Goal: Task Accomplishment & Management: Manage account settings

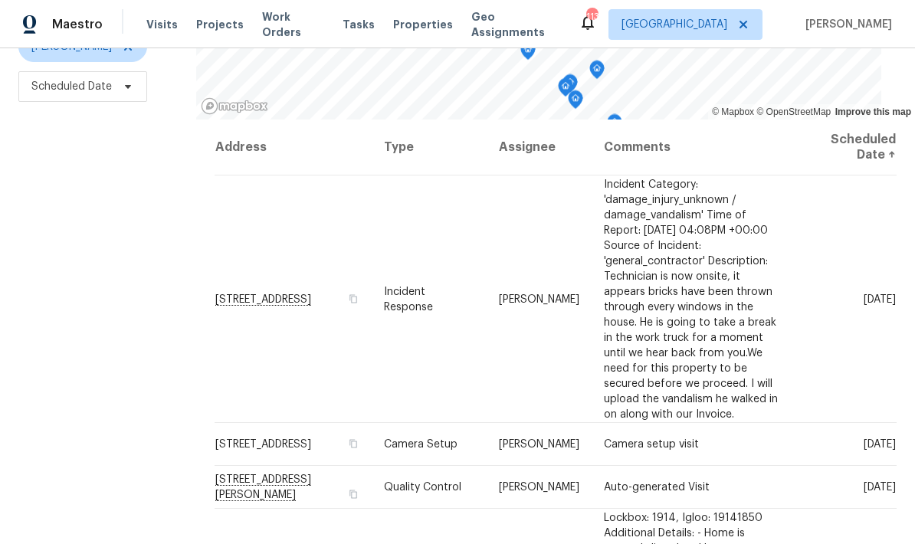
scroll to position [203, 0]
click at [0, 0] on icon at bounding box center [0, 0] width 0 height 0
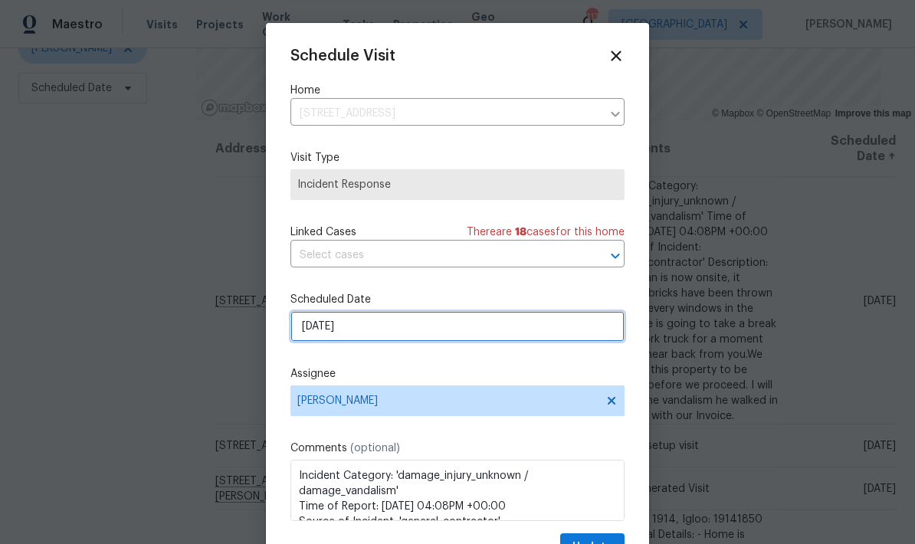
click at [415, 331] on input "9/10/2025" at bounding box center [457, 326] width 334 height 31
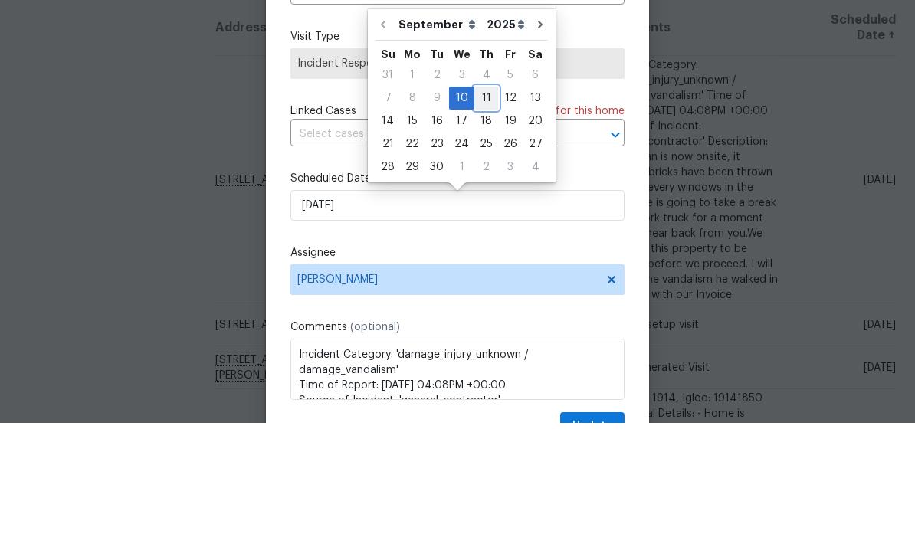
click at [482, 208] on div "11" at bounding box center [486, 218] width 24 height 21
type input "9/11/2025"
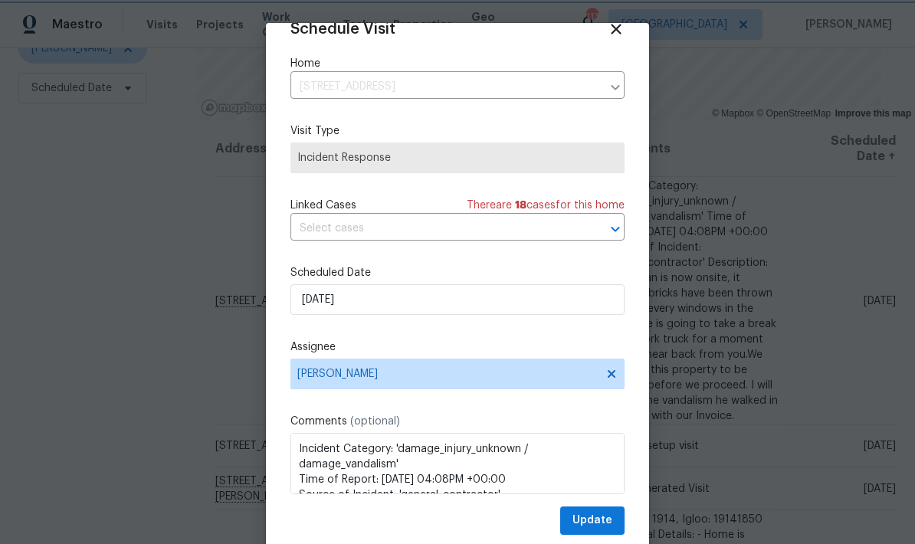
scroll to position [30, 0]
click at [601, 516] on span "Update" at bounding box center [592, 520] width 40 height 19
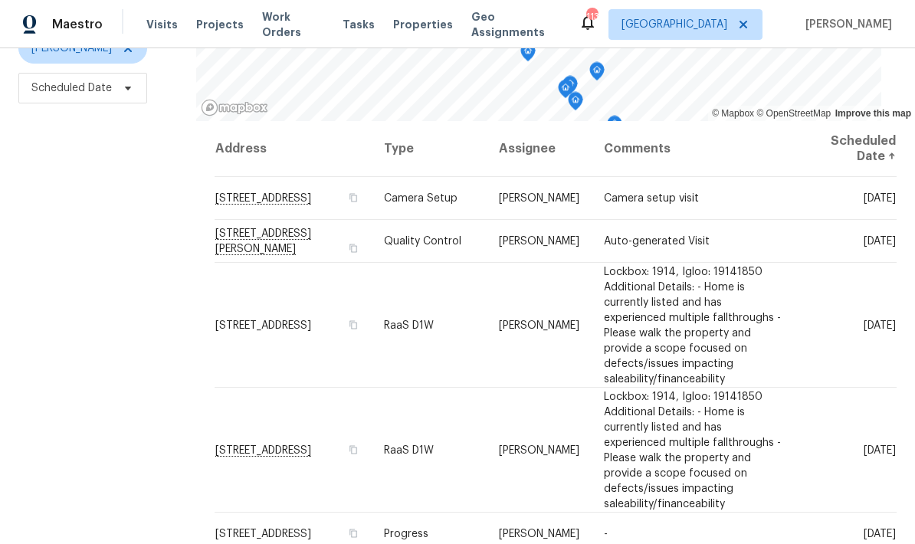
click at [0, 0] on icon at bounding box center [0, 0] width 0 height 0
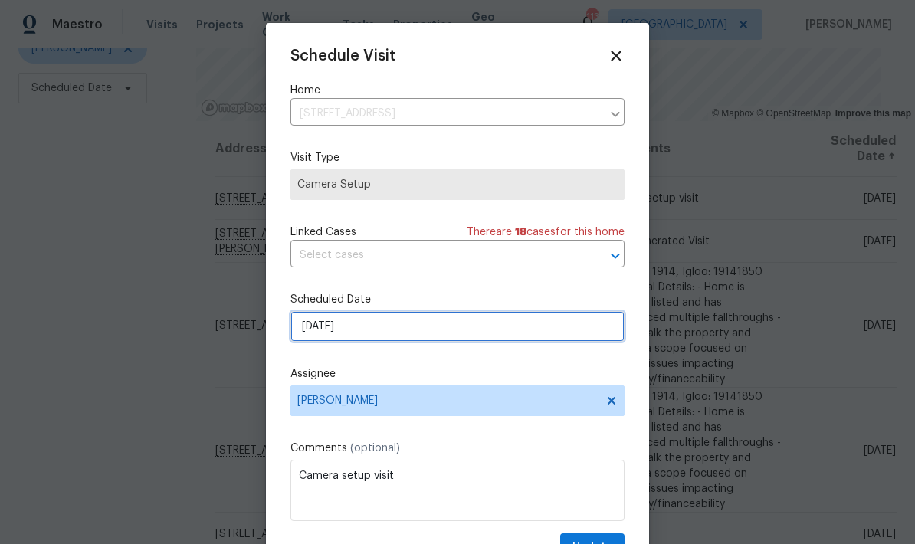
click at [413, 333] on input "9/10/2025" at bounding box center [457, 326] width 334 height 31
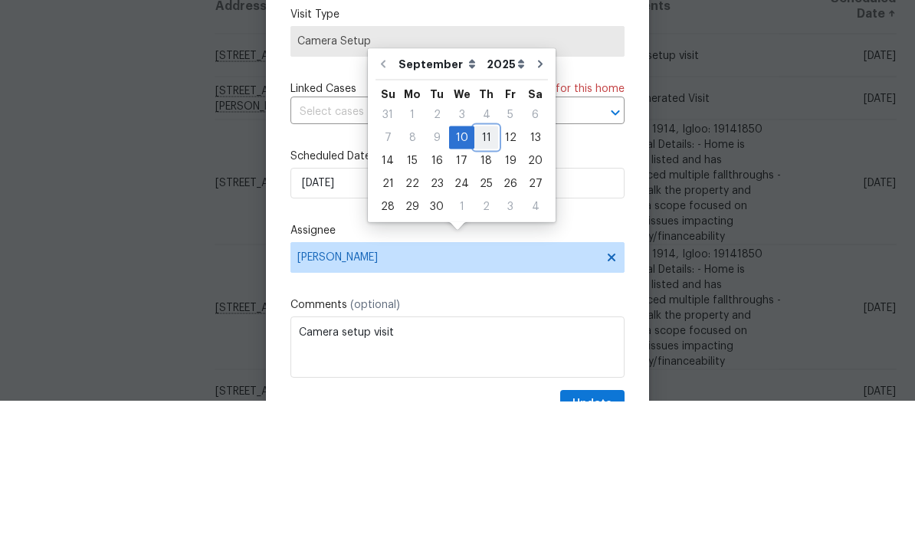
click at [487, 270] on div "11" at bounding box center [486, 280] width 24 height 21
type input "9/11/2025"
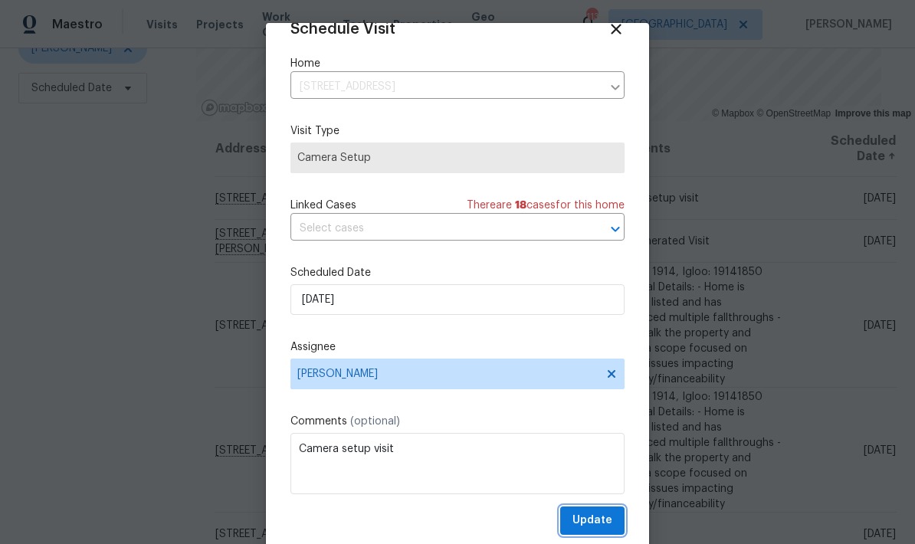
click at [608, 515] on span "Update" at bounding box center [592, 520] width 40 height 19
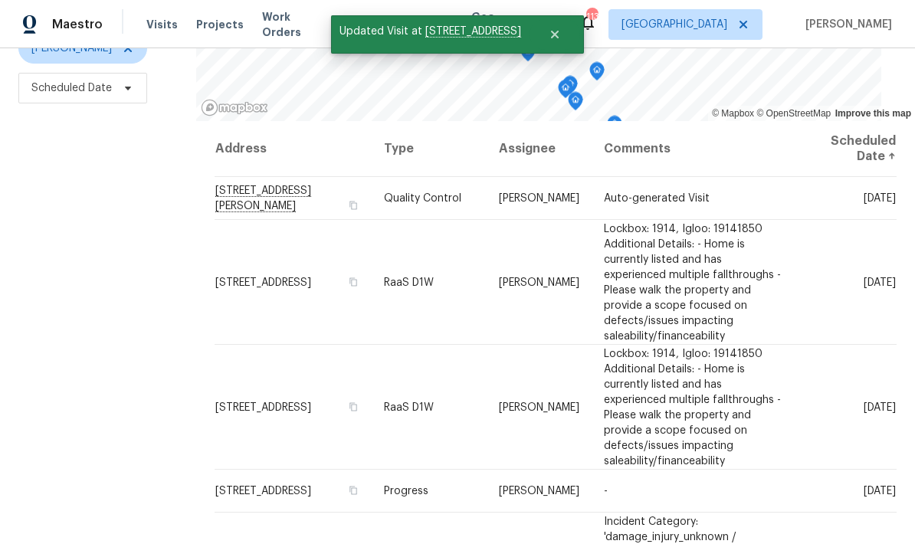
click at [0, 0] on icon at bounding box center [0, 0] width 0 height 0
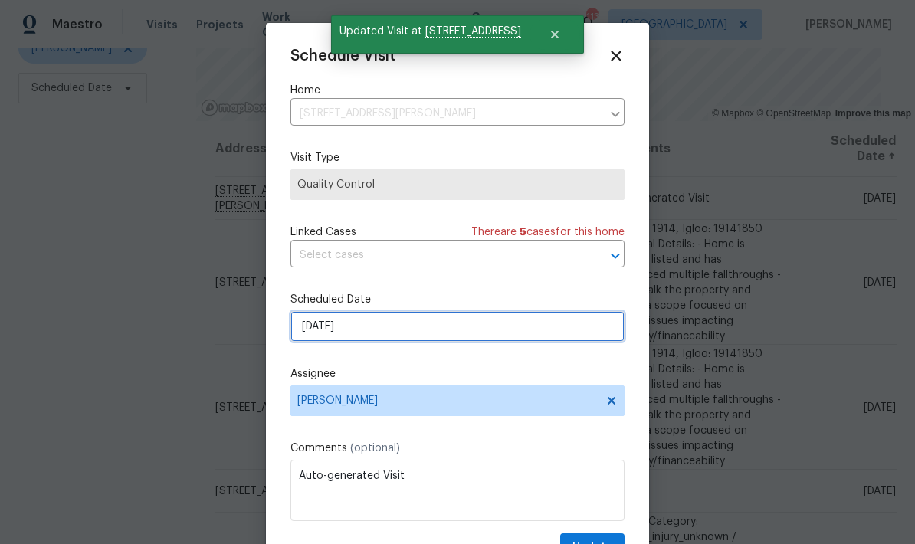
click at [405, 328] on input "9/10/2025" at bounding box center [457, 326] width 334 height 31
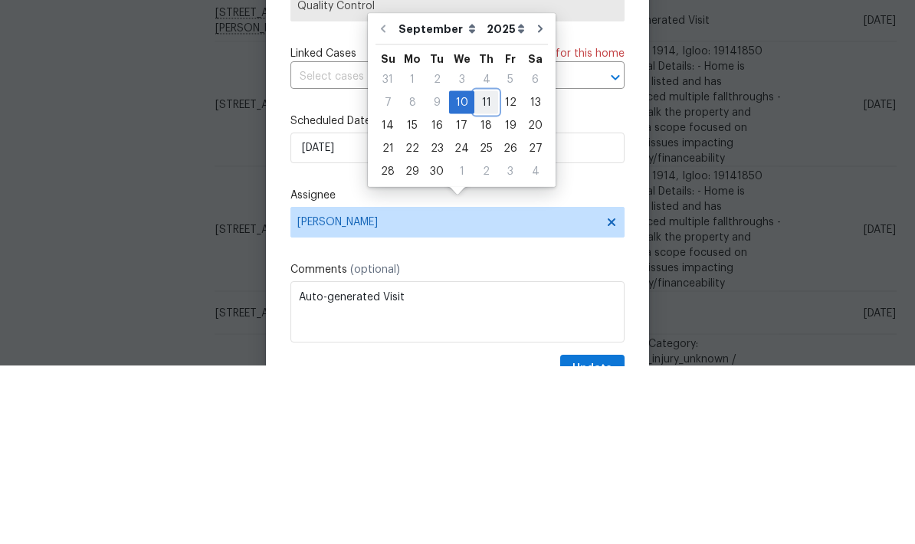
click at [482, 270] on div "11" at bounding box center [486, 280] width 24 height 21
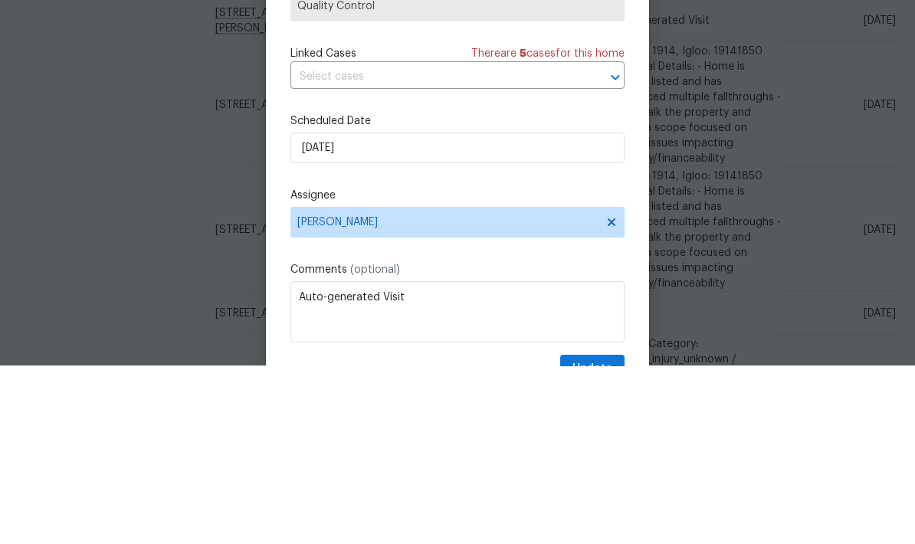
type input "9/11/2025"
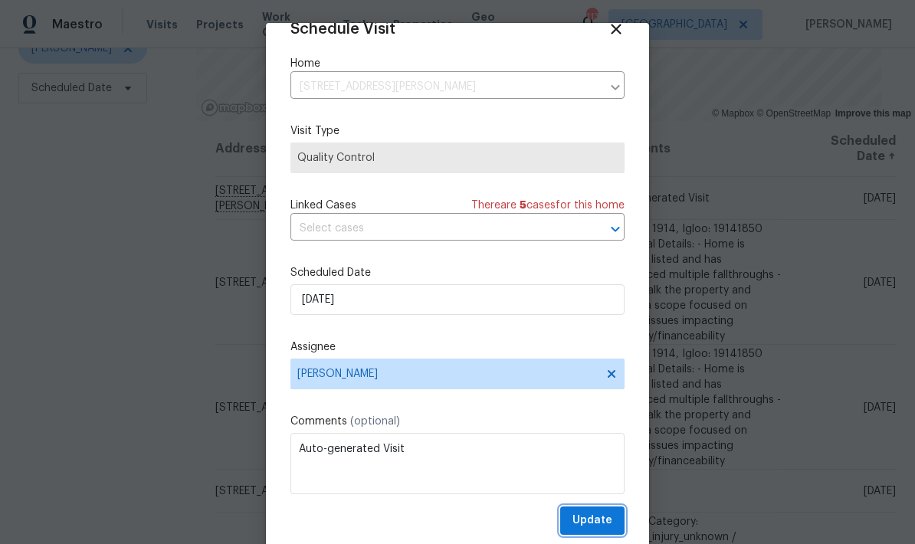
click at [609, 516] on span "Update" at bounding box center [592, 520] width 40 height 19
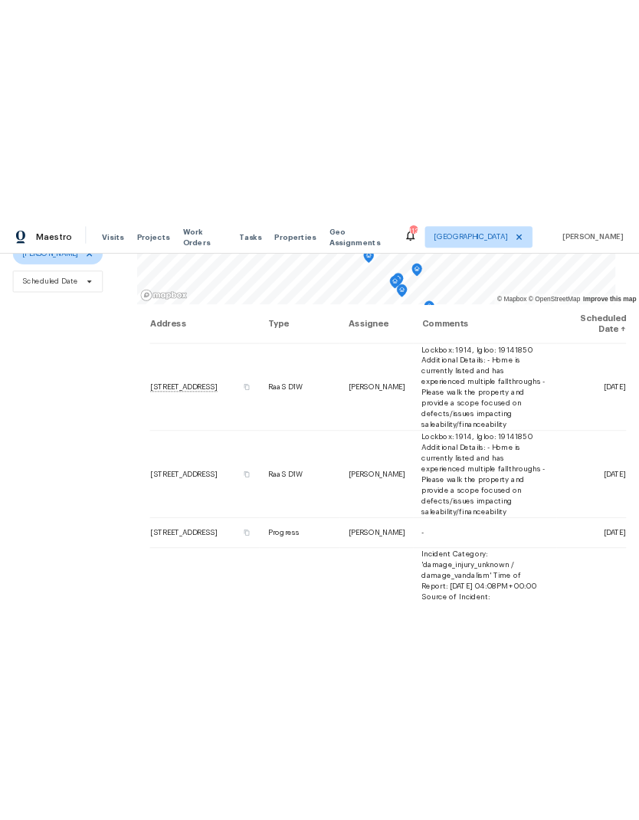
scroll to position [0, 0]
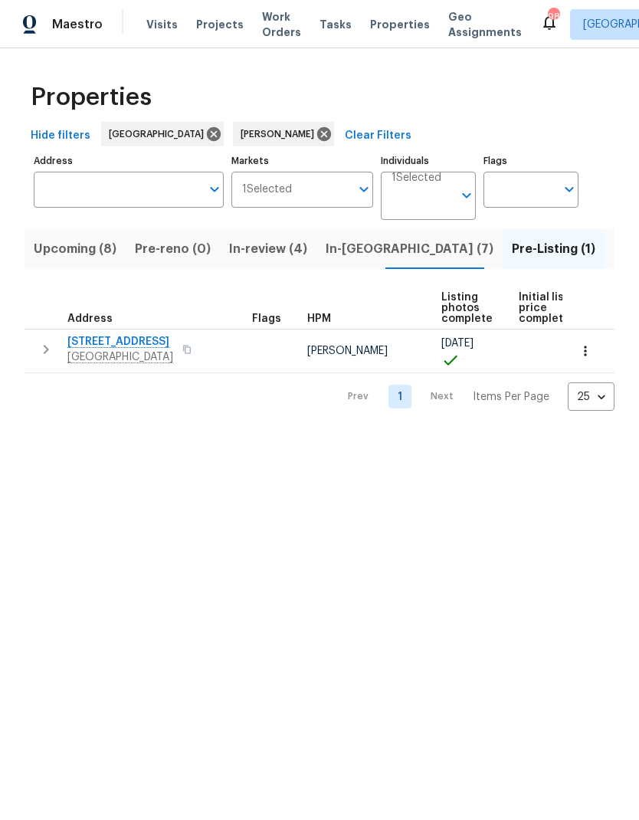
click at [142, 346] on span "[STREET_ADDRESS]" at bounding box center [120, 341] width 106 height 15
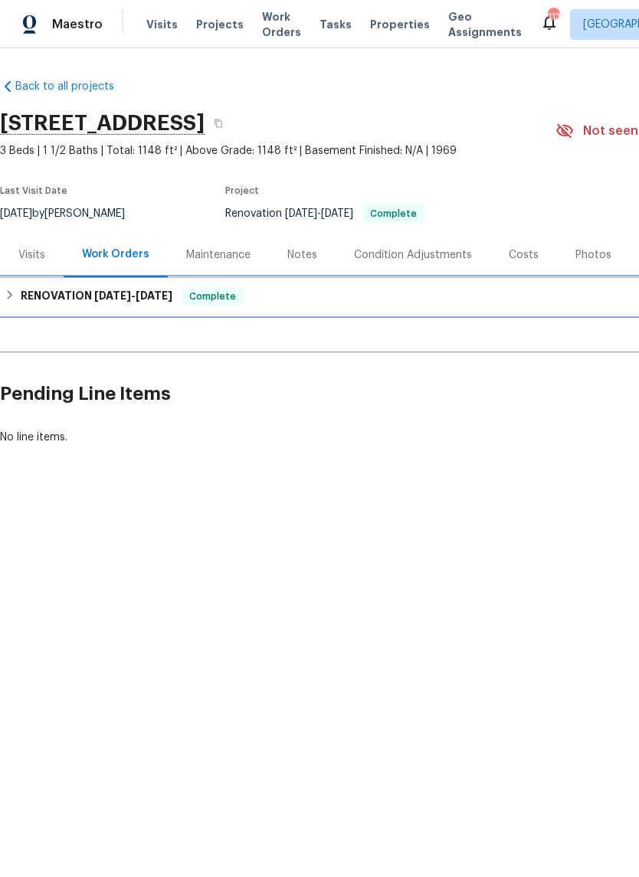
click at [18, 290] on div "RENOVATION [DATE] - [DATE] Complete" at bounding box center [433, 296] width 857 height 18
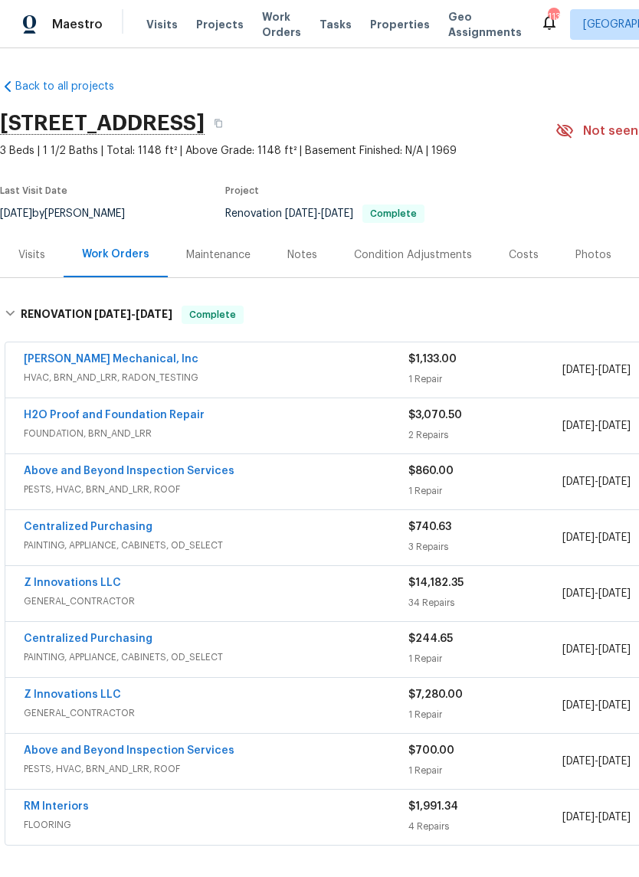
click at [169, 418] on link "H2O Proof and Foundation Repair" at bounding box center [114, 415] width 181 height 11
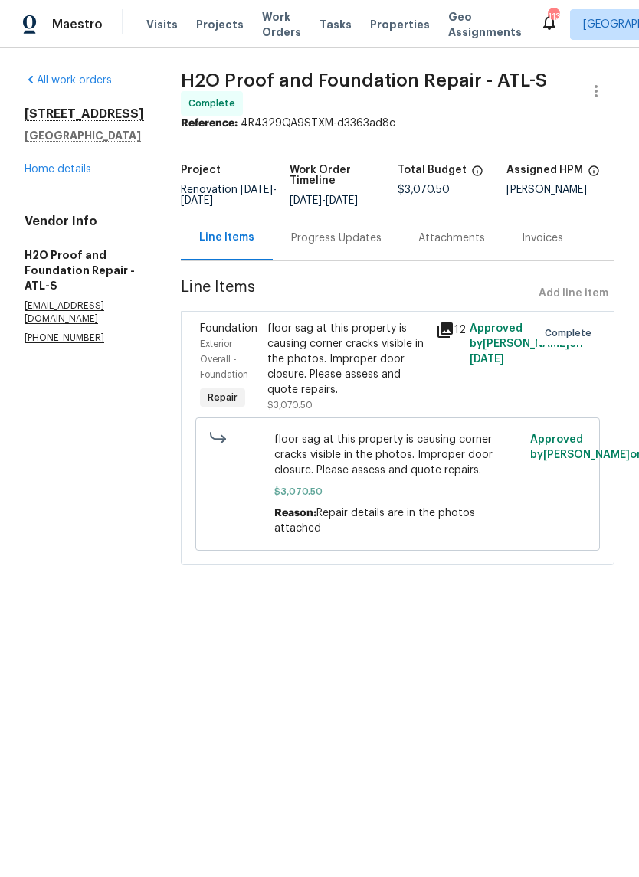
click at [374, 359] on div "floor sag at this property is causing corner cracks visible in the photos. Impr…" at bounding box center [346, 359] width 159 height 77
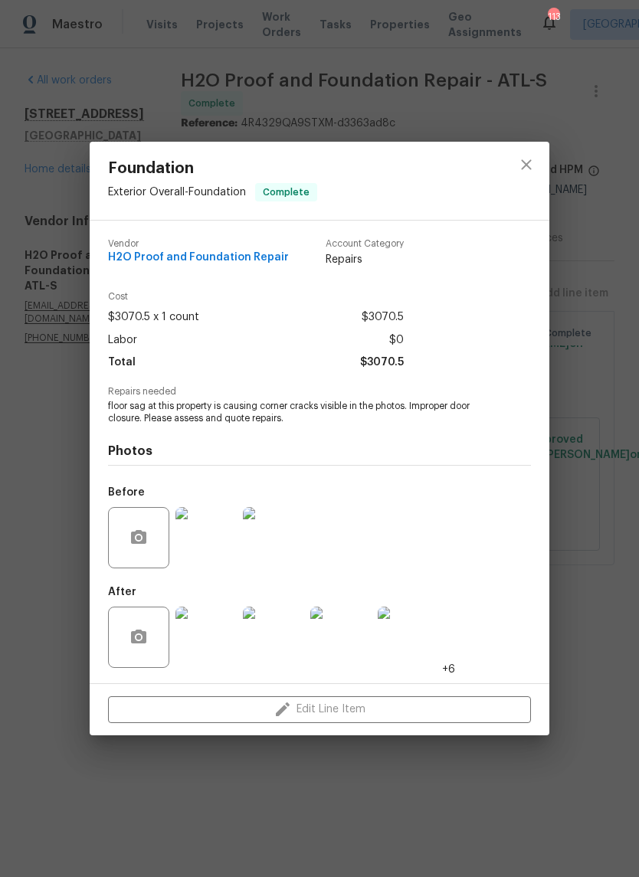
click at [221, 551] on img at bounding box center [205, 537] width 61 height 61
